Goal: Task Accomplishment & Management: Manage account settings

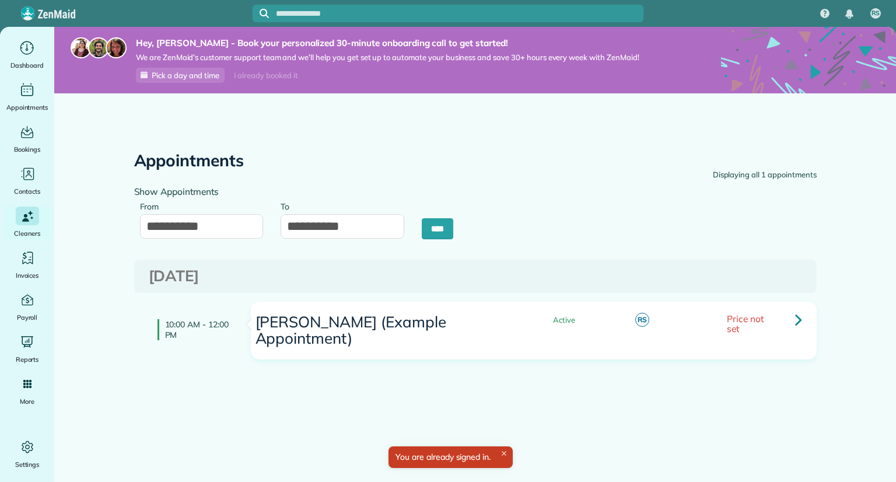
type input "**********"
click at [30, 47] on icon "Main" at bounding box center [27, 47] width 18 height 17
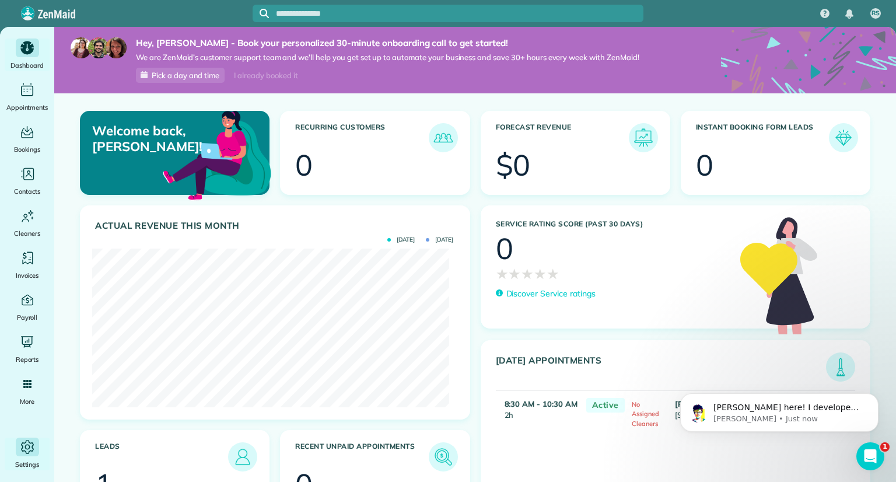
click at [26, 450] on icon "Main" at bounding box center [27, 446] width 17 height 17
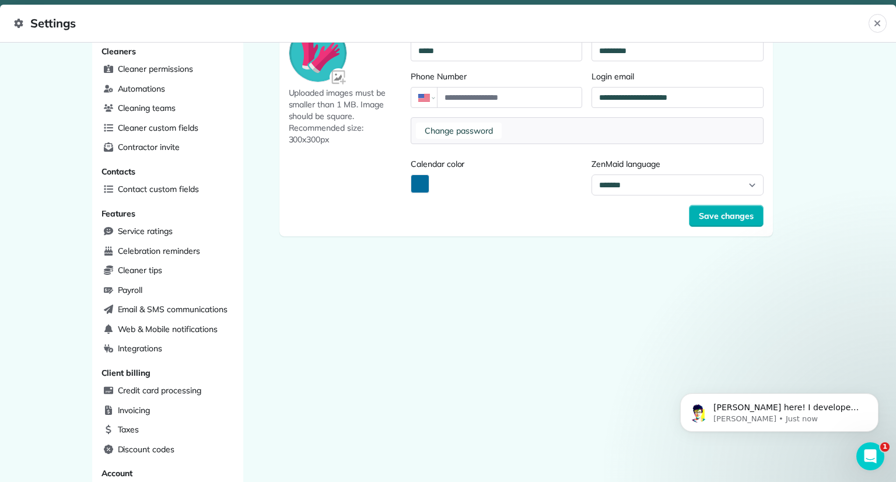
scroll to position [287, 0]
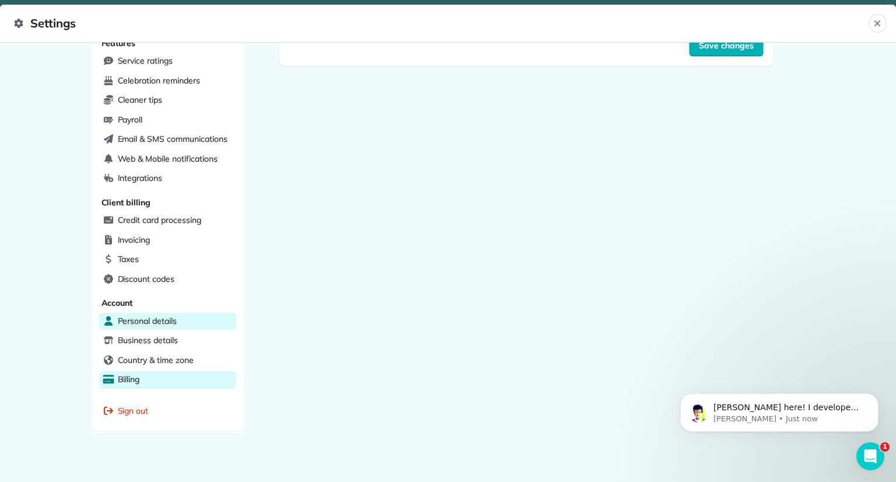
click at [123, 376] on span "Billing" at bounding box center [129, 379] width 22 height 12
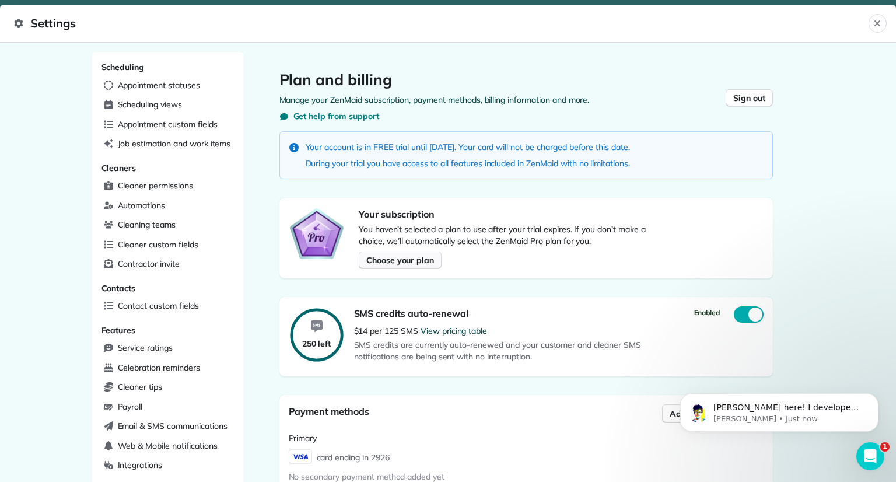
click at [391, 260] on span "Choose your plan" at bounding box center [400, 260] width 68 height 12
